Goal: Task Accomplishment & Management: Manage account settings

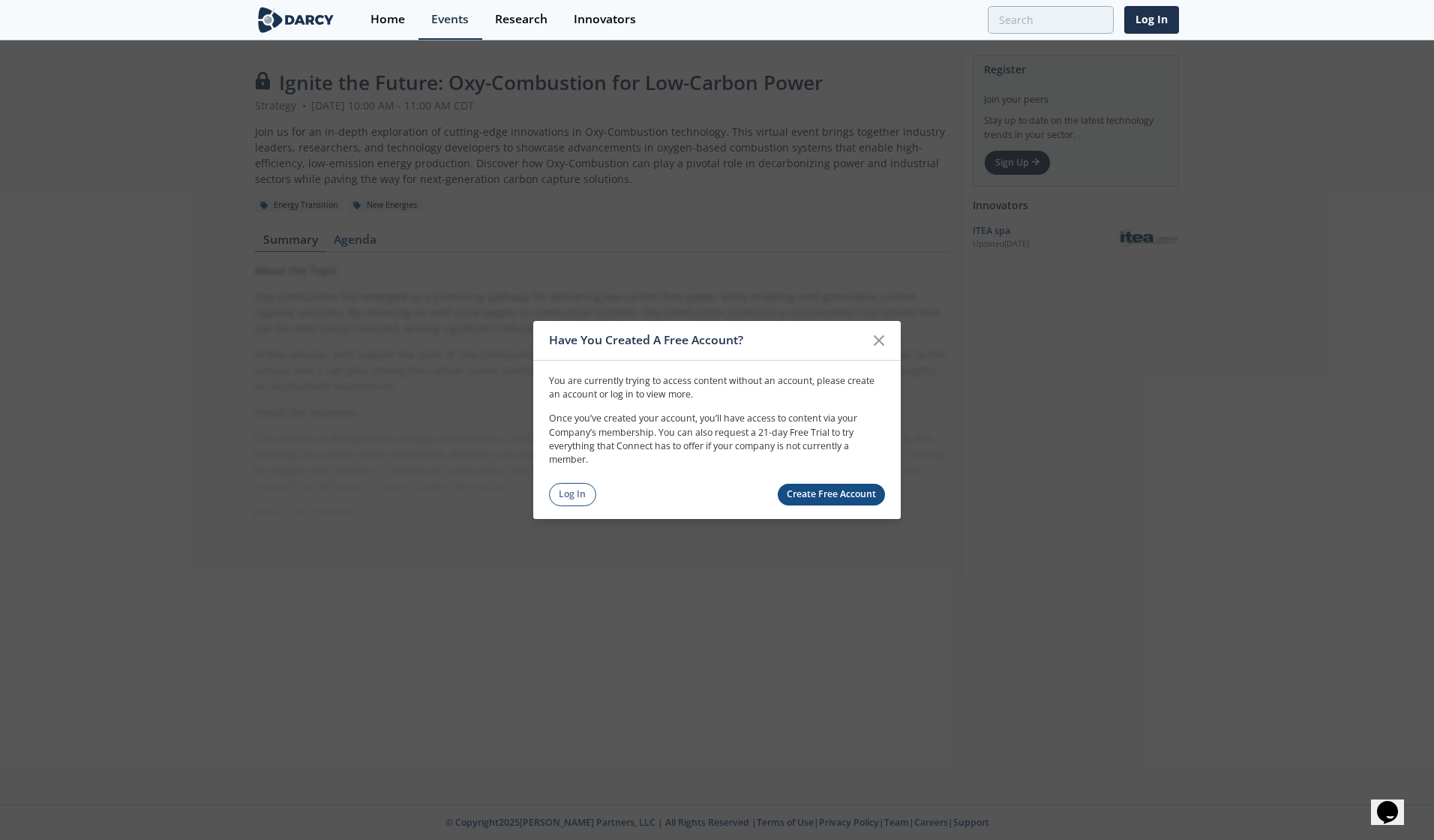
click at [550, 486] on div "Log In Create Free Account" at bounding box center [717, 495] width 336 height 23
click at [570, 491] on link "Log In" at bounding box center [573, 495] width 47 height 23
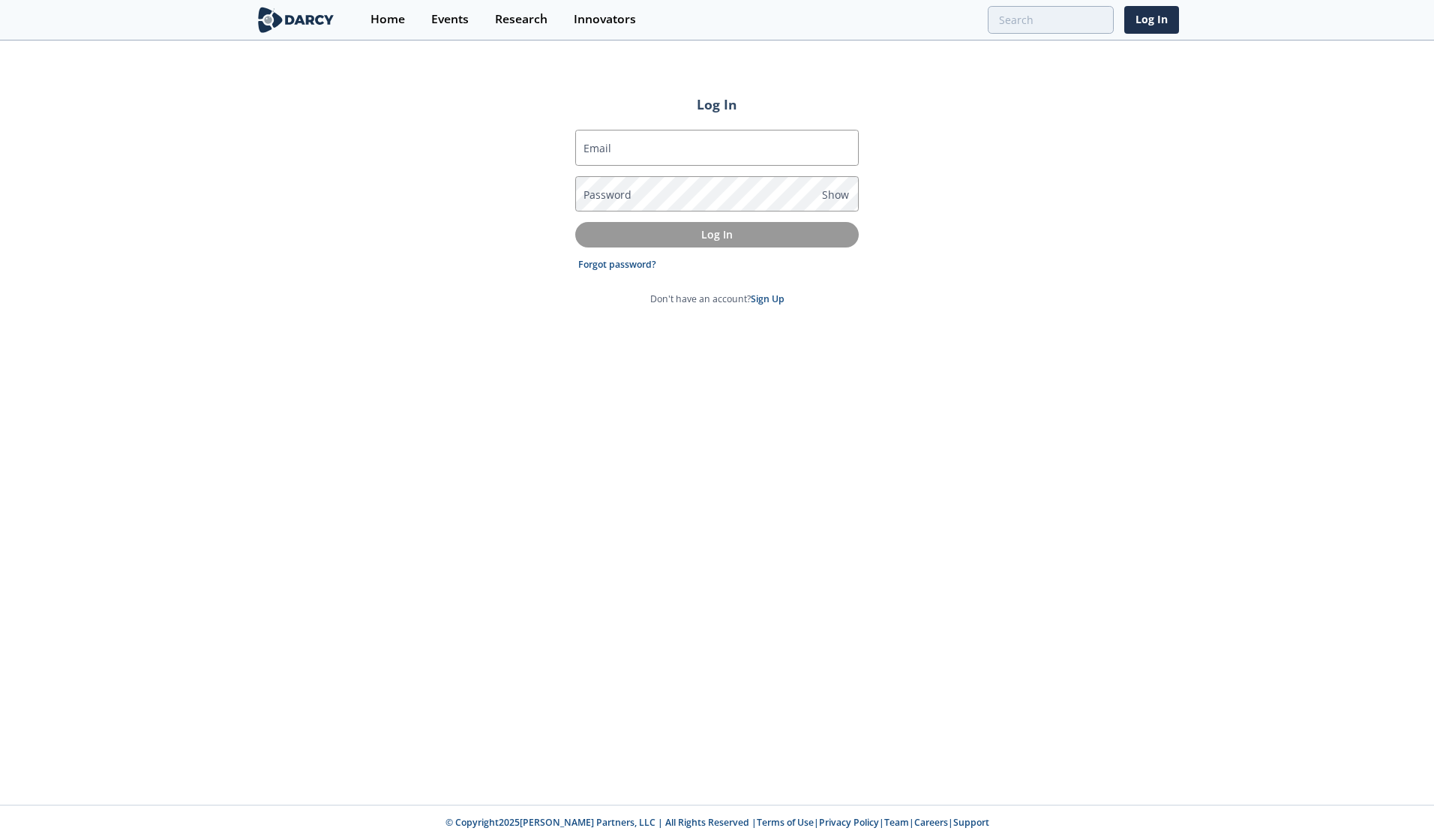
type input "[PERSON_NAME][EMAIL_ADDRESS][DOMAIN_NAME]"
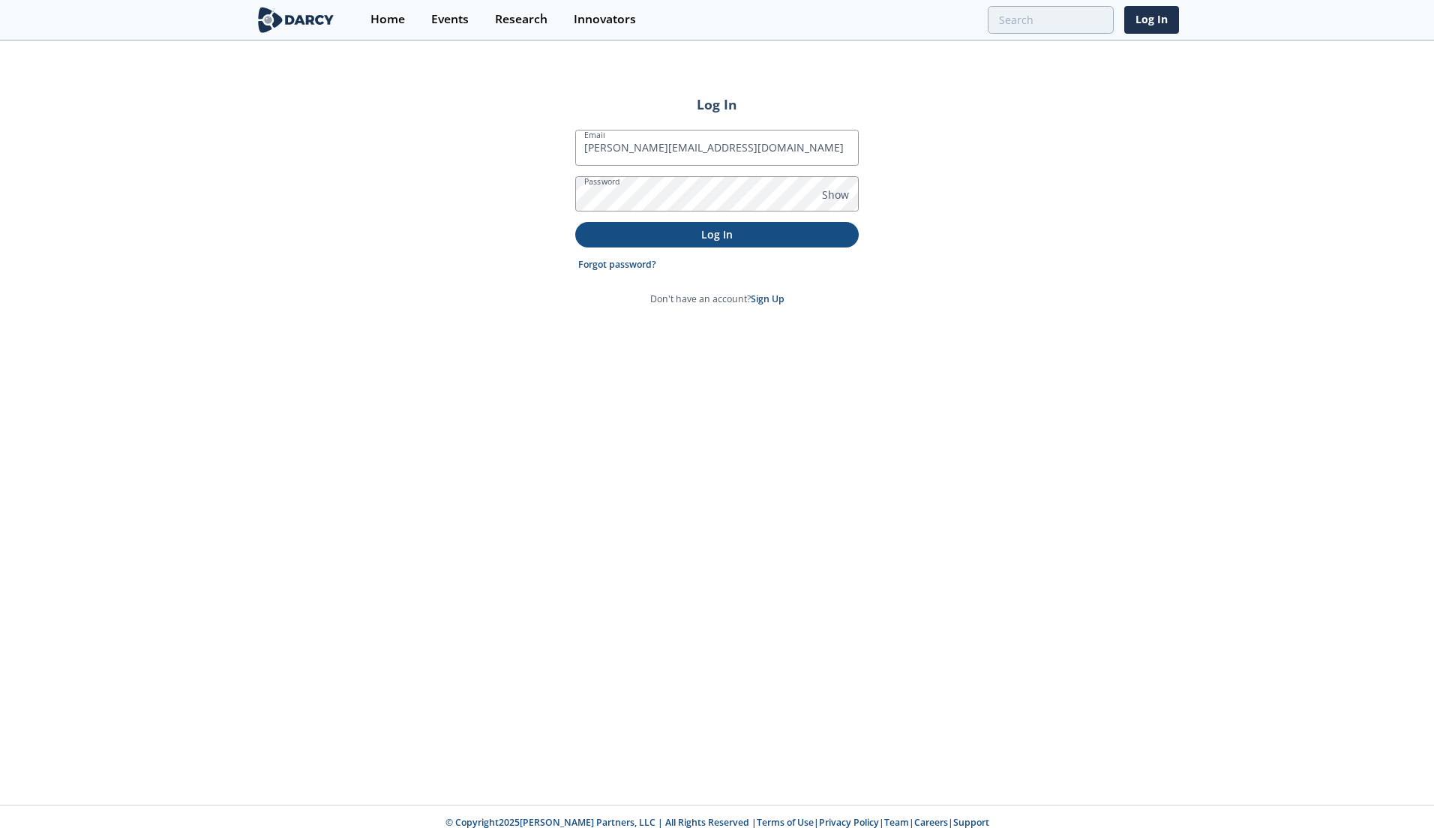
click at [738, 235] on p "Log In" at bounding box center [717, 234] width 263 height 16
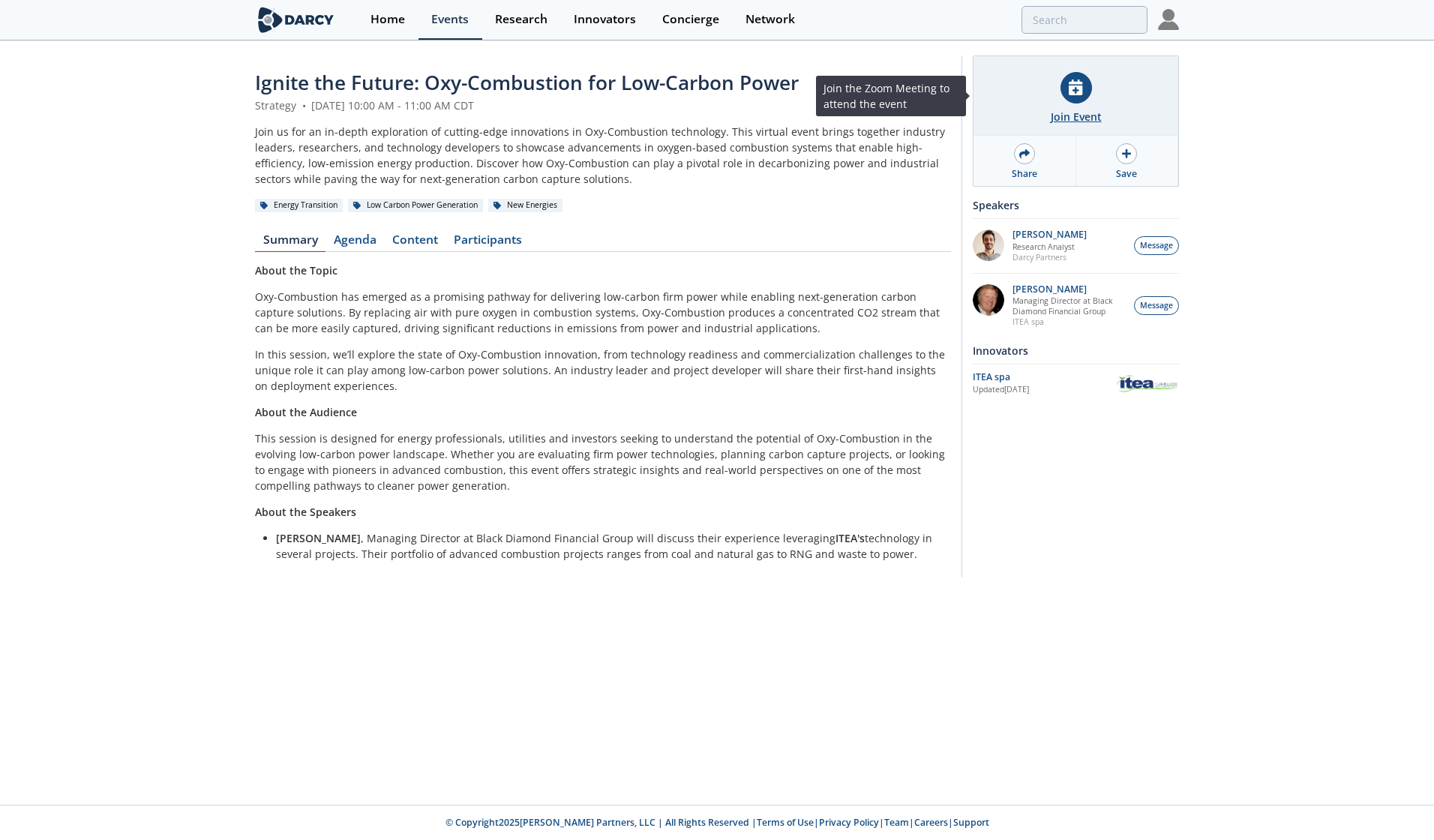
click at [1069, 100] on div at bounding box center [1076, 88] width 32 height 32
